Goal: Navigation & Orientation: Find specific page/section

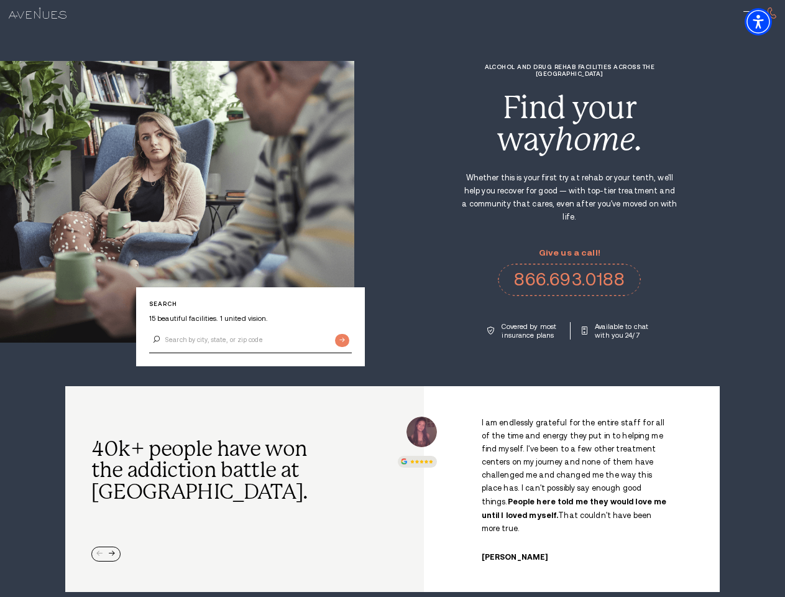
click at [392, 298] on div "Alcohol and Drug Rehab Facilities across the [GEOGRAPHIC_DATA] Find your way ho…" at bounding box center [569, 201] width 431 height 276
click at [769, 22] on img "Accessibility Menu" at bounding box center [758, 21] width 27 height 27
